Goal: Transaction & Acquisition: Purchase product/service

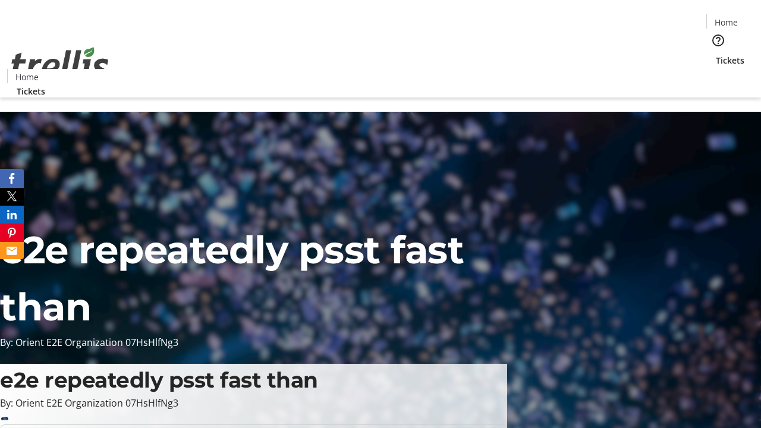
click at [716, 54] on span "Tickets" at bounding box center [730, 60] width 29 height 12
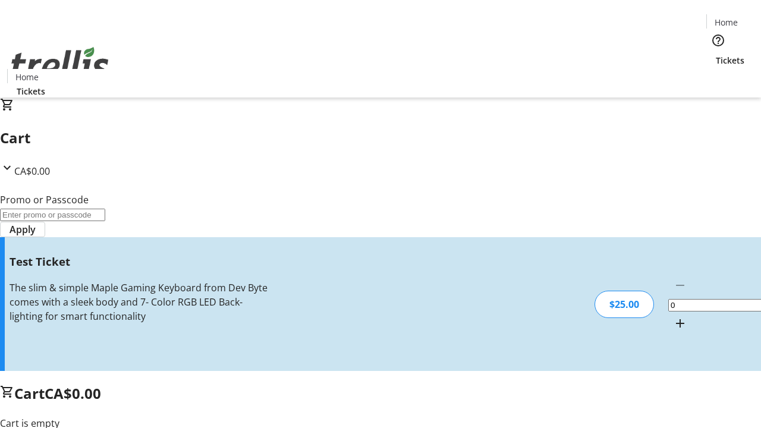
click at [673, 316] on mat-icon "Increment by one" at bounding box center [680, 323] width 14 height 14
type input "1"
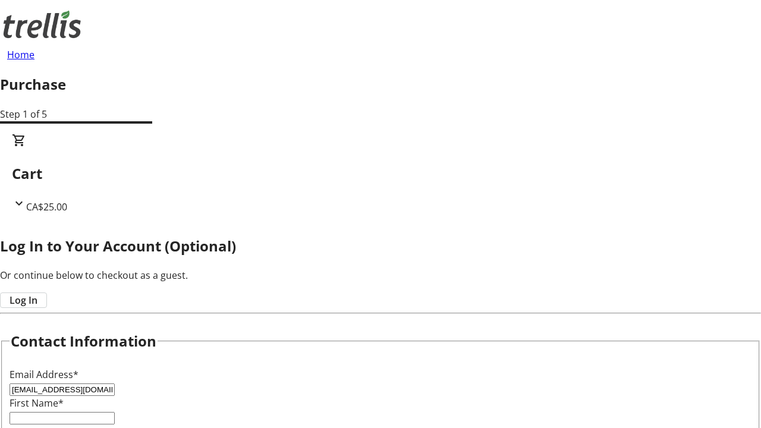
type input "[EMAIL_ADDRESS][DOMAIN_NAME]"
type input "Edison"
type input "[PERSON_NAME]"
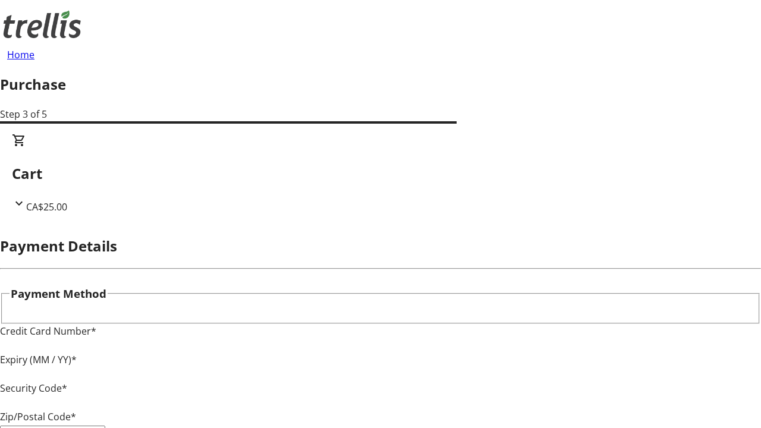
type input "V1Y 0C2"
